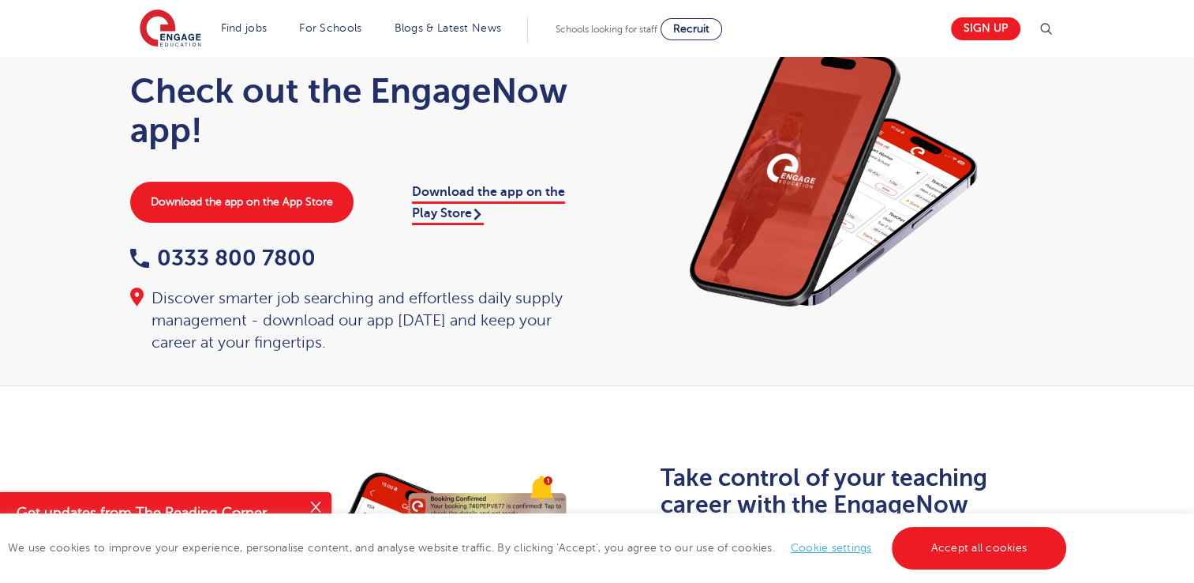
scroll to position [51, 0]
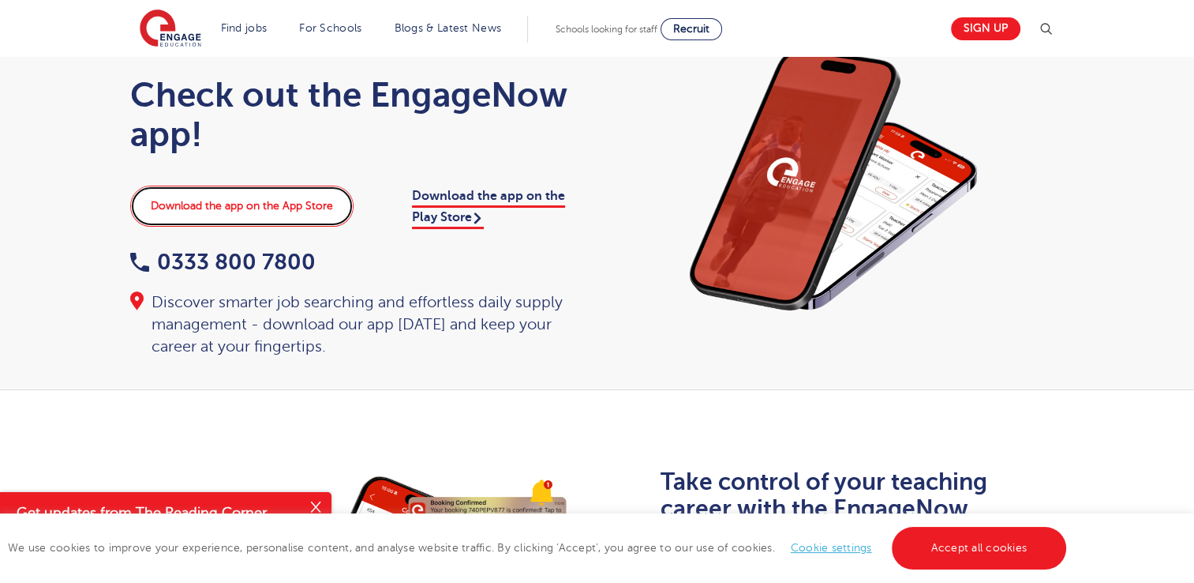
click at [282, 208] on link "Download the app on the App Store" at bounding box center [241, 206] width 223 height 41
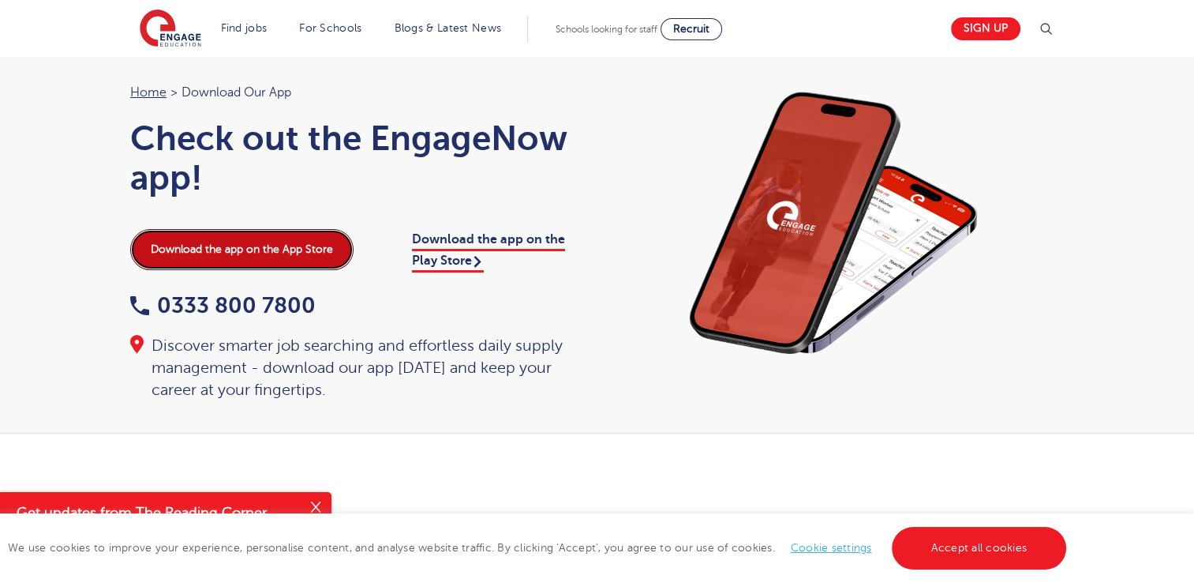
scroll to position [0, 0]
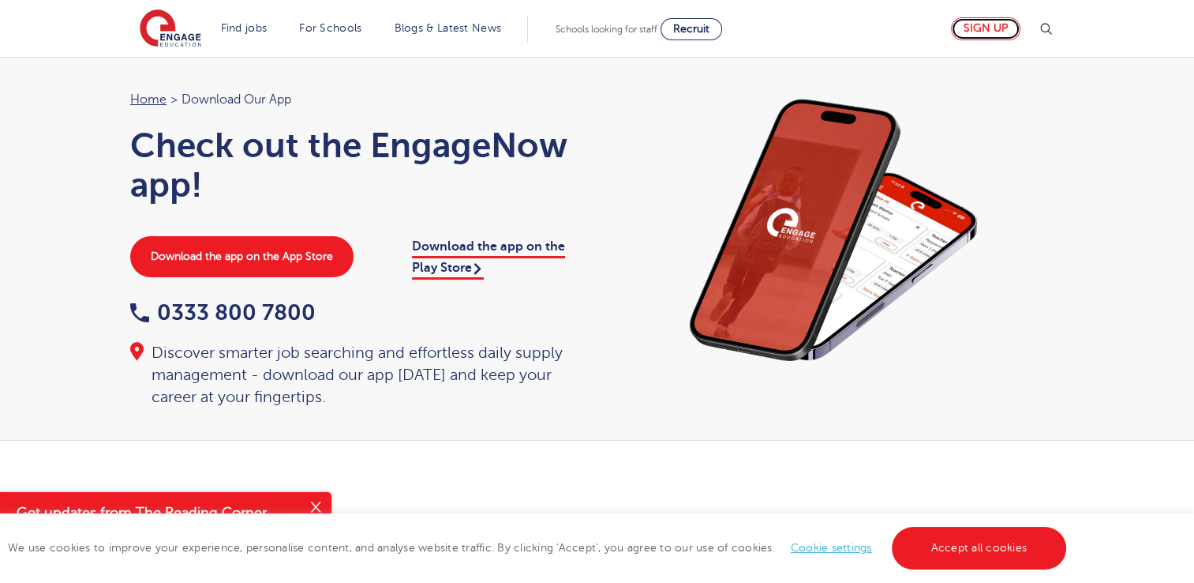
click at [976, 27] on link "Sign up" at bounding box center [985, 28] width 69 height 23
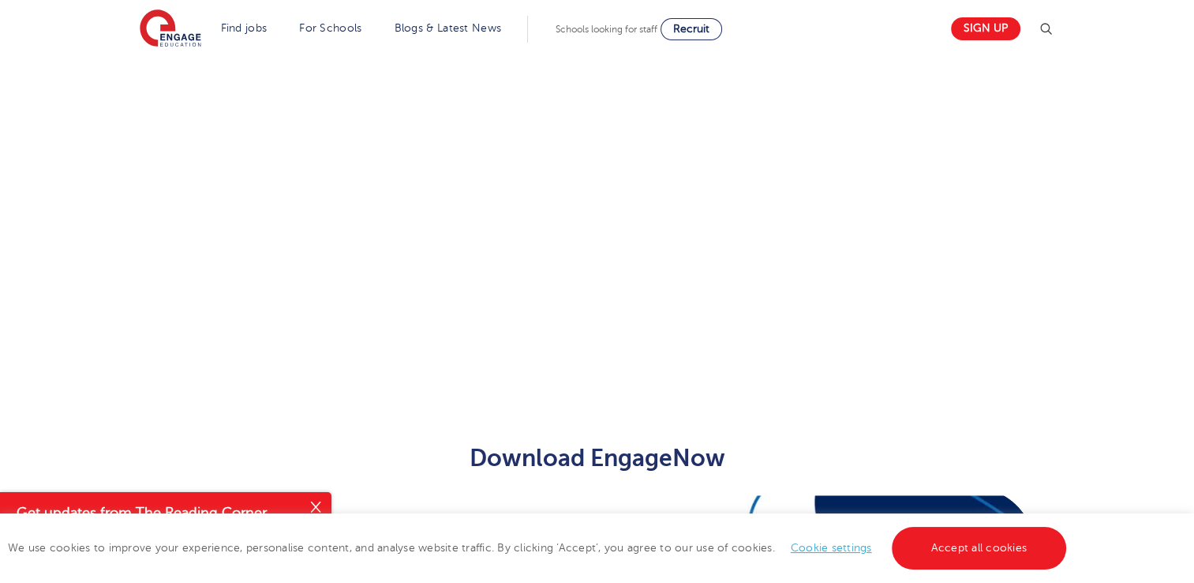
scroll to position [1172, 0]
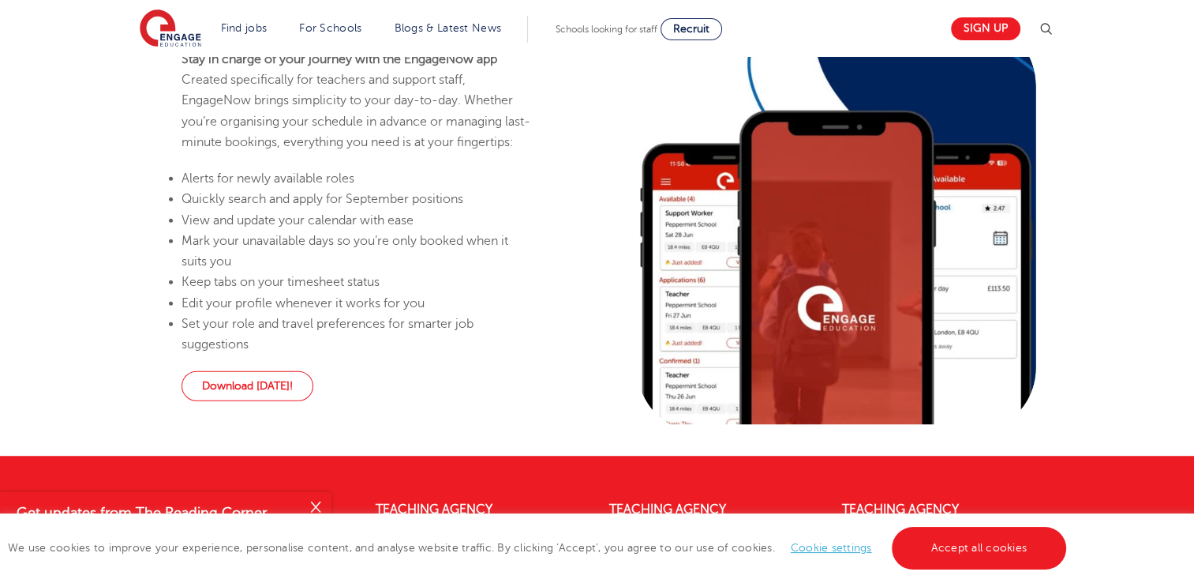
scroll to position [1000, 0]
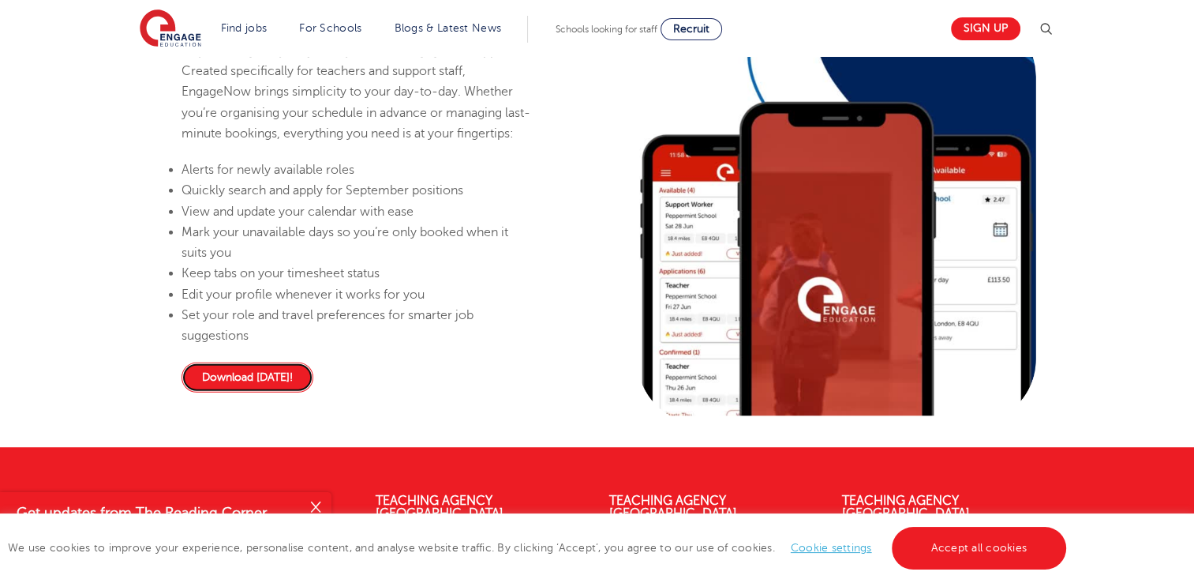
click at [259, 379] on link "Download today!" at bounding box center [248, 377] width 132 height 30
